Goal: Task Accomplishment & Management: Manage account settings

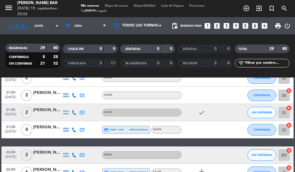
scroll to position [259, 0]
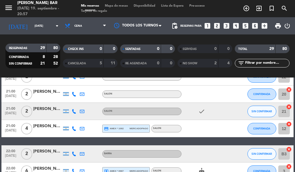
click at [54, 127] on div "[PERSON_NAME]" at bounding box center [47, 126] width 29 height 7
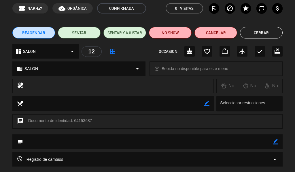
scroll to position [0, 0]
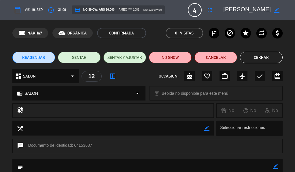
click at [193, 10] on span "4" at bounding box center [195, 10] width 14 height 14
click at [194, 12] on span "4" at bounding box center [195, 10] width 14 height 14
drag, startPoint x: 194, startPoint y: 12, endPoint x: 117, endPoint y: 35, distance: 80.5
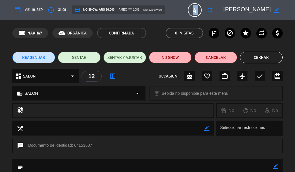
click at [193, 13] on span "4" at bounding box center [195, 10] width 14 height 14
click at [201, 12] on span "4" at bounding box center [195, 10] width 14 height 14
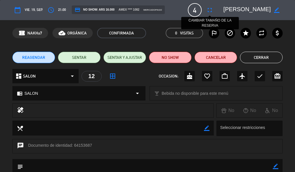
click at [211, 12] on icon "fullscreen" at bounding box center [209, 10] width 7 height 7
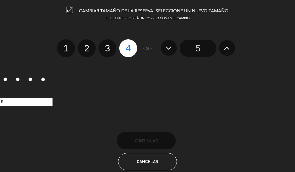
click at [84, 47] on label "2" at bounding box center [87, 48] width 18 height 18
click at [84, 45] on input "2" at bounding box center [86, 43] width 4 height 4
radio input "true"
radio input "false"
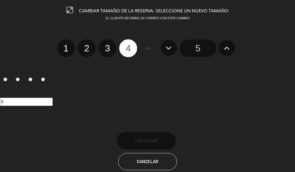
radio input "false"
radio input "true"
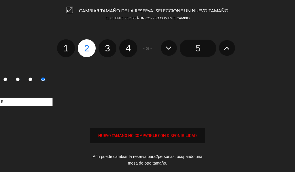
click at [163, 136] on div "NUEVO TAMAÑO NO COMPATIBLE CON DISPONIBILIDAD" at bounding box center [147, 136] width 115 height 7
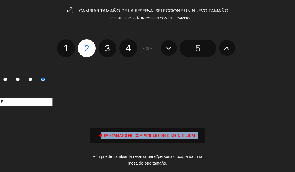
click at [163, 136] on div "NUEVO TAMAÑO NO COMPATIBLE CON DISPONIBILIDAD" at bounding box center [147, 136] width 115 height 7
click at [125, 133] on div "NUEVO TAMAÑO NO COMPATIBLE CON DISPONIBILIDAD" at bounding box center [147, 136] width 115 height 7
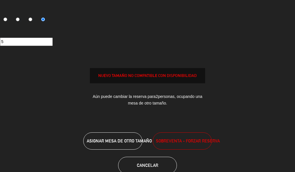
scroll to position [75, 0]
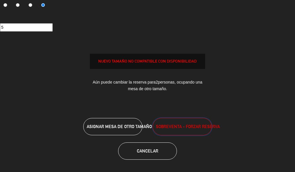
click at [168, 131] on button "SOBREVENTA - FORZAR RESERVA" at bounding box center [181, 126] width 59 height 17
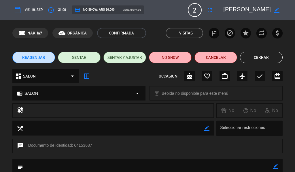
click at [251, 61] on button "Cerrar" at bounding box center [261, 58] width 43 height 12
